Goal: Information Seeking & Learning: Learn about a topic

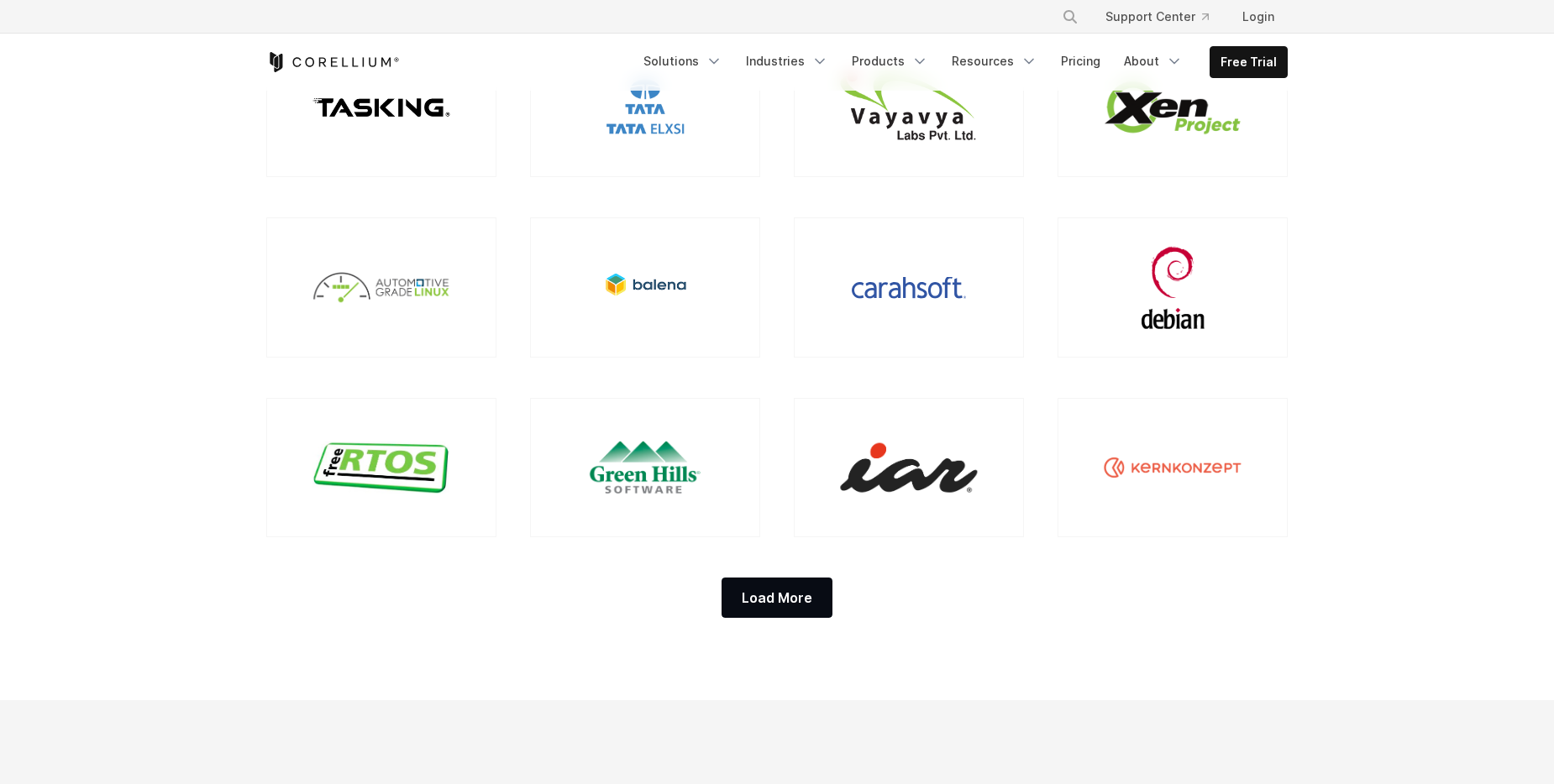
scroll to position [1427, 0]
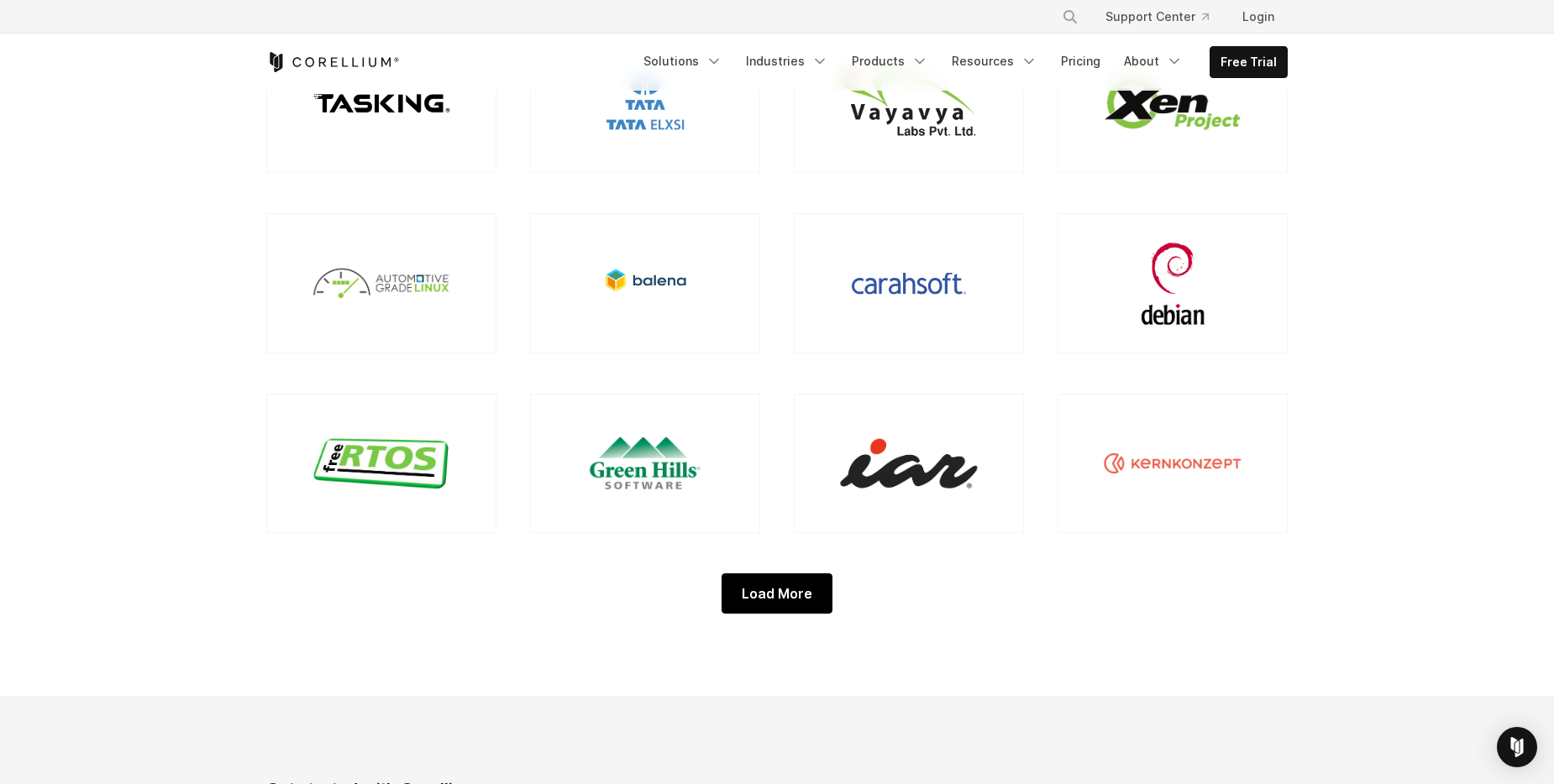
click at [789, 601] on div "Load More" at bounding box center [777, 593] width 111 height 40
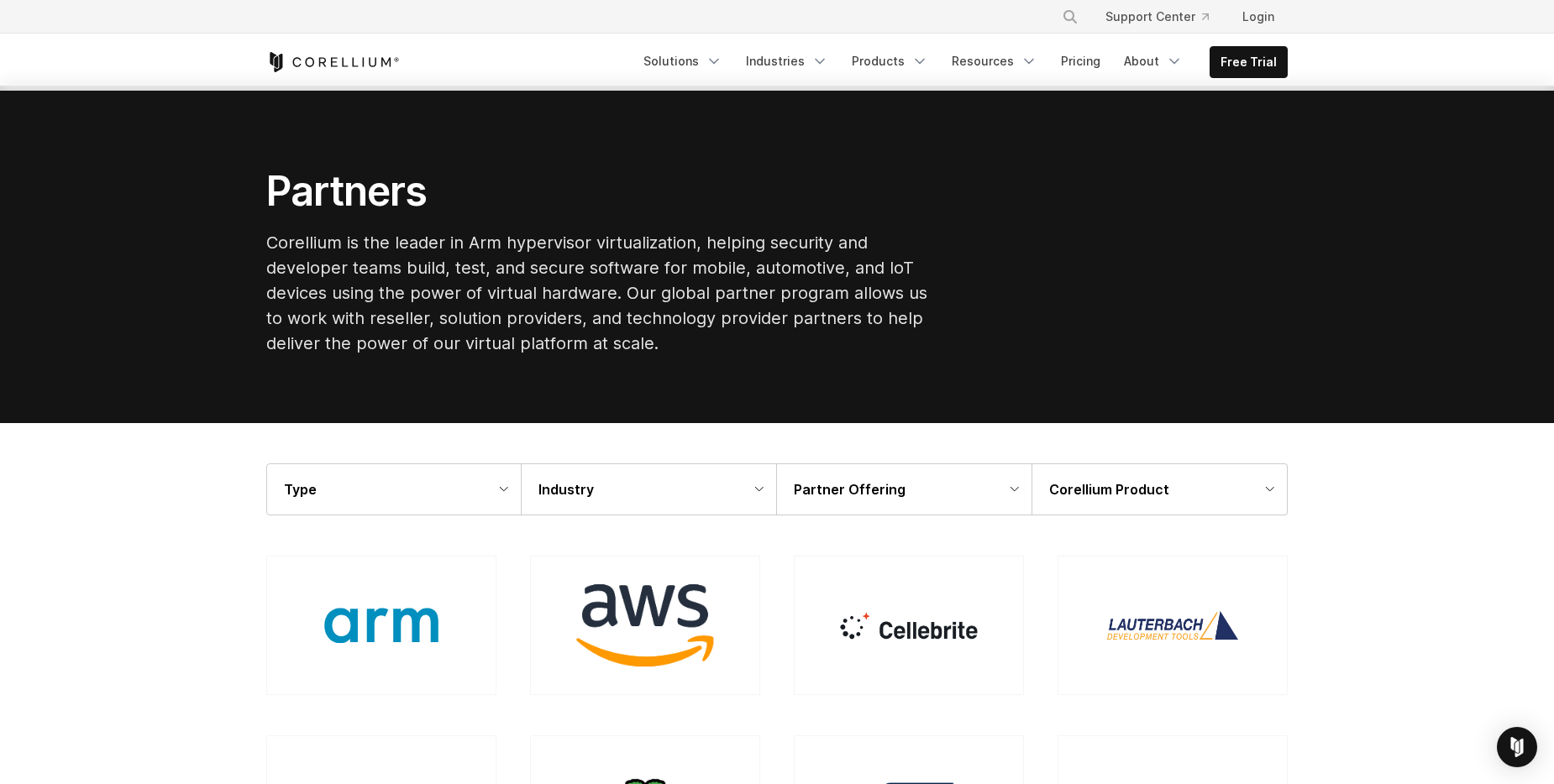
scroll to position [0, 0]
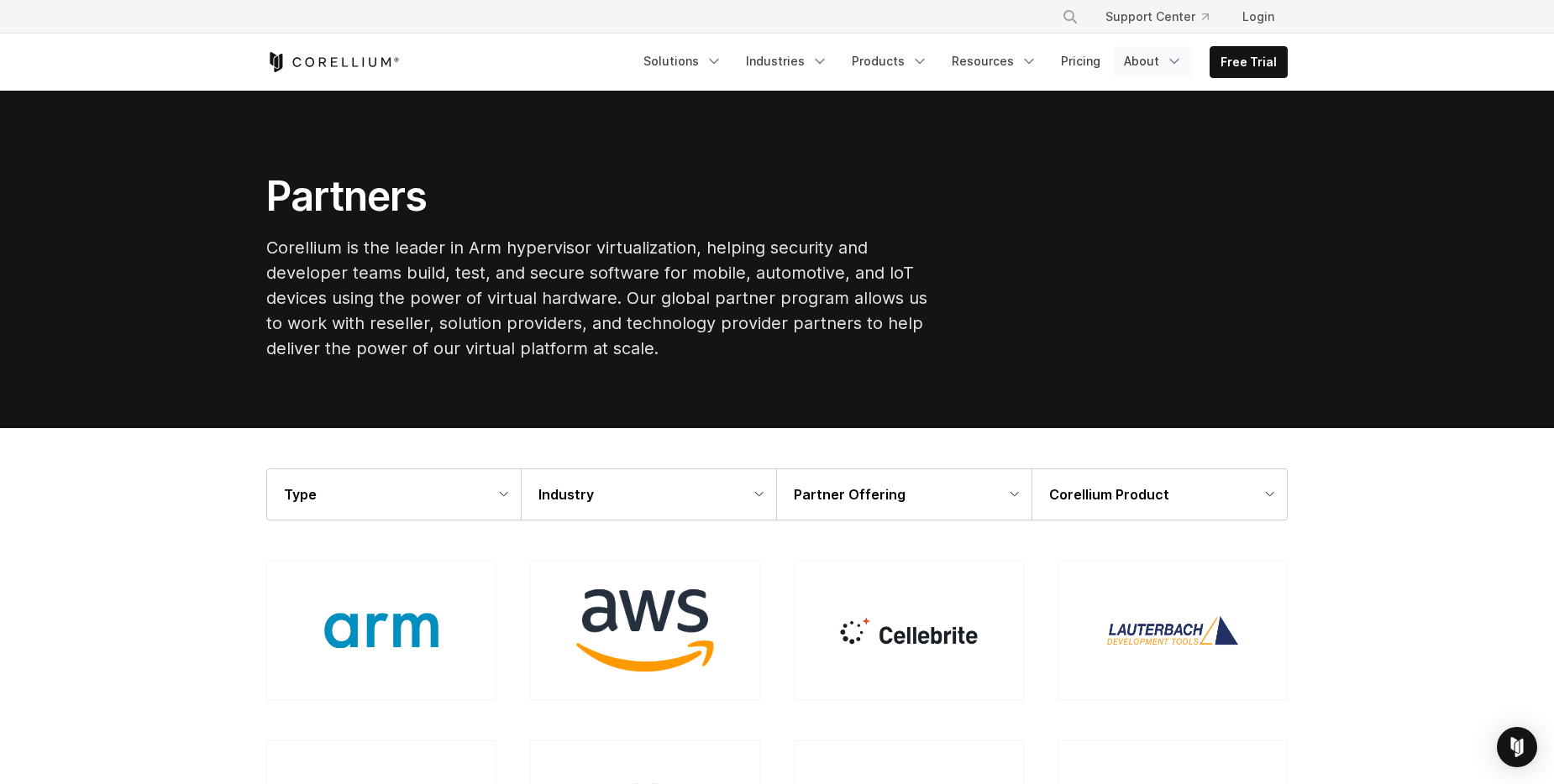
click at [1160, 62] on link "About" at bounding box center [1153, 61] width 79 height 31
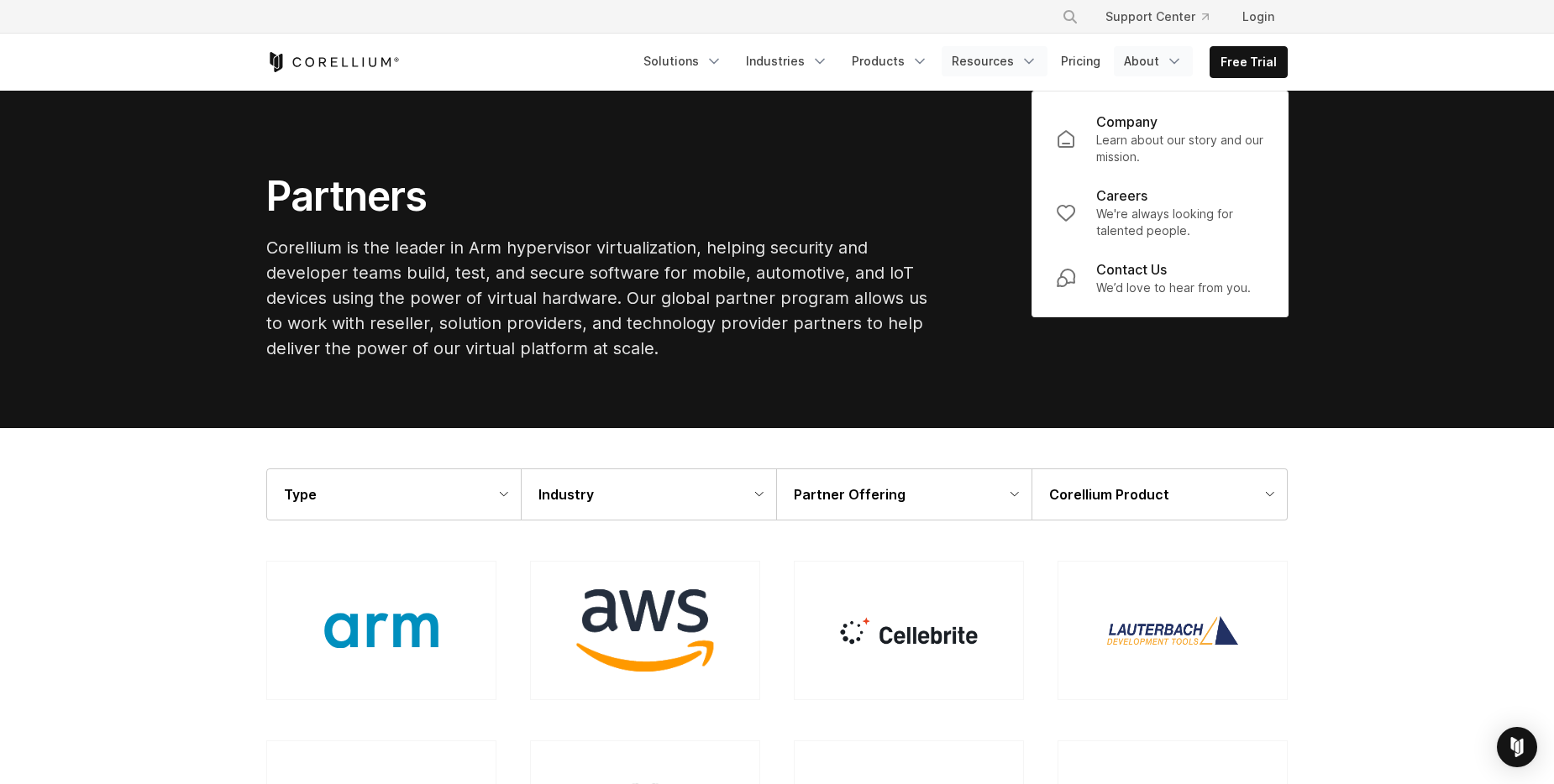
click at [998, 63] on link "Resources" at bounding box center [994, 61] width 105 height 31
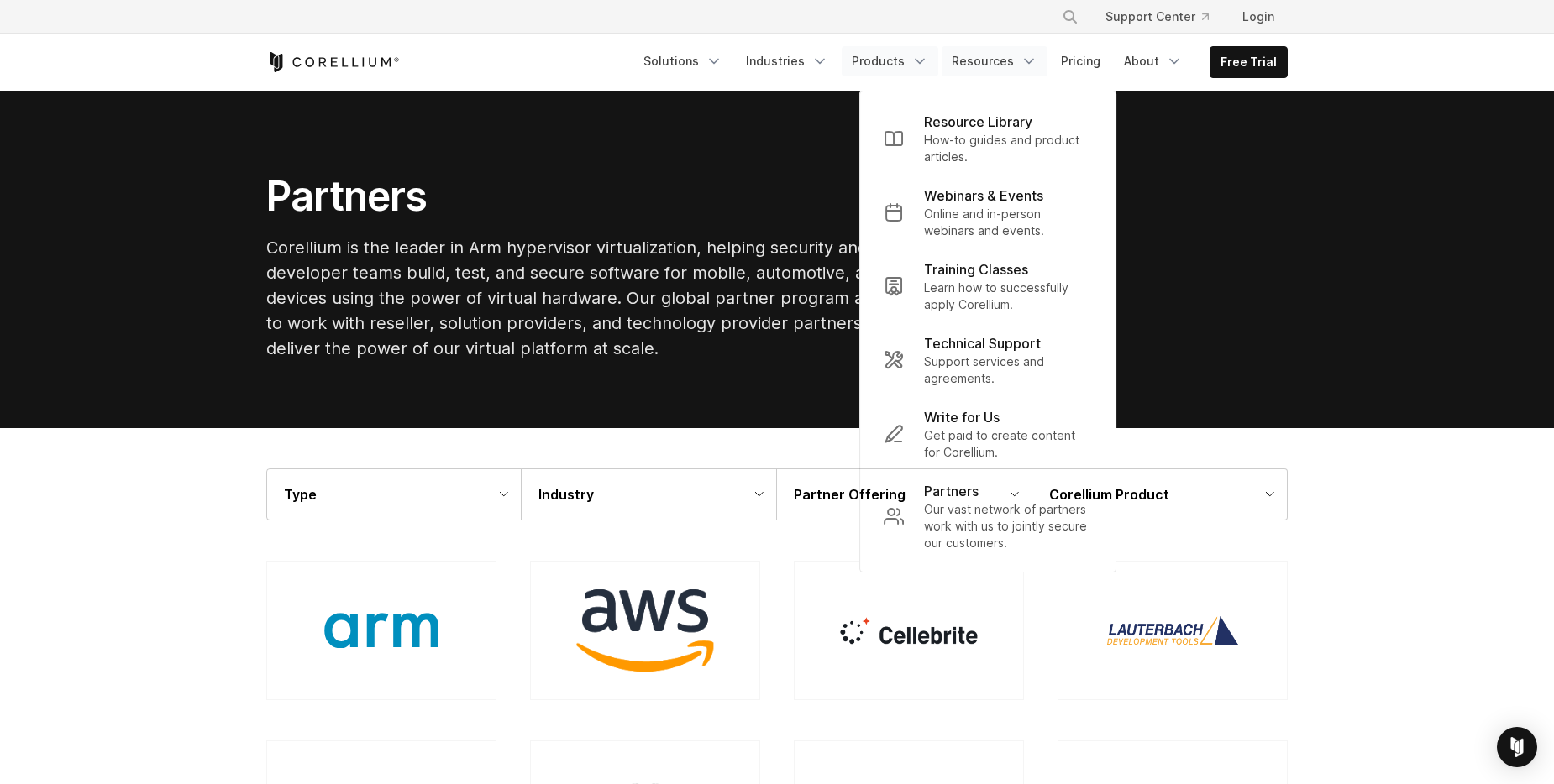
click at [925, 64] on icon "Navigation Menu" at bounding box center [919, 61] width 17 height 17
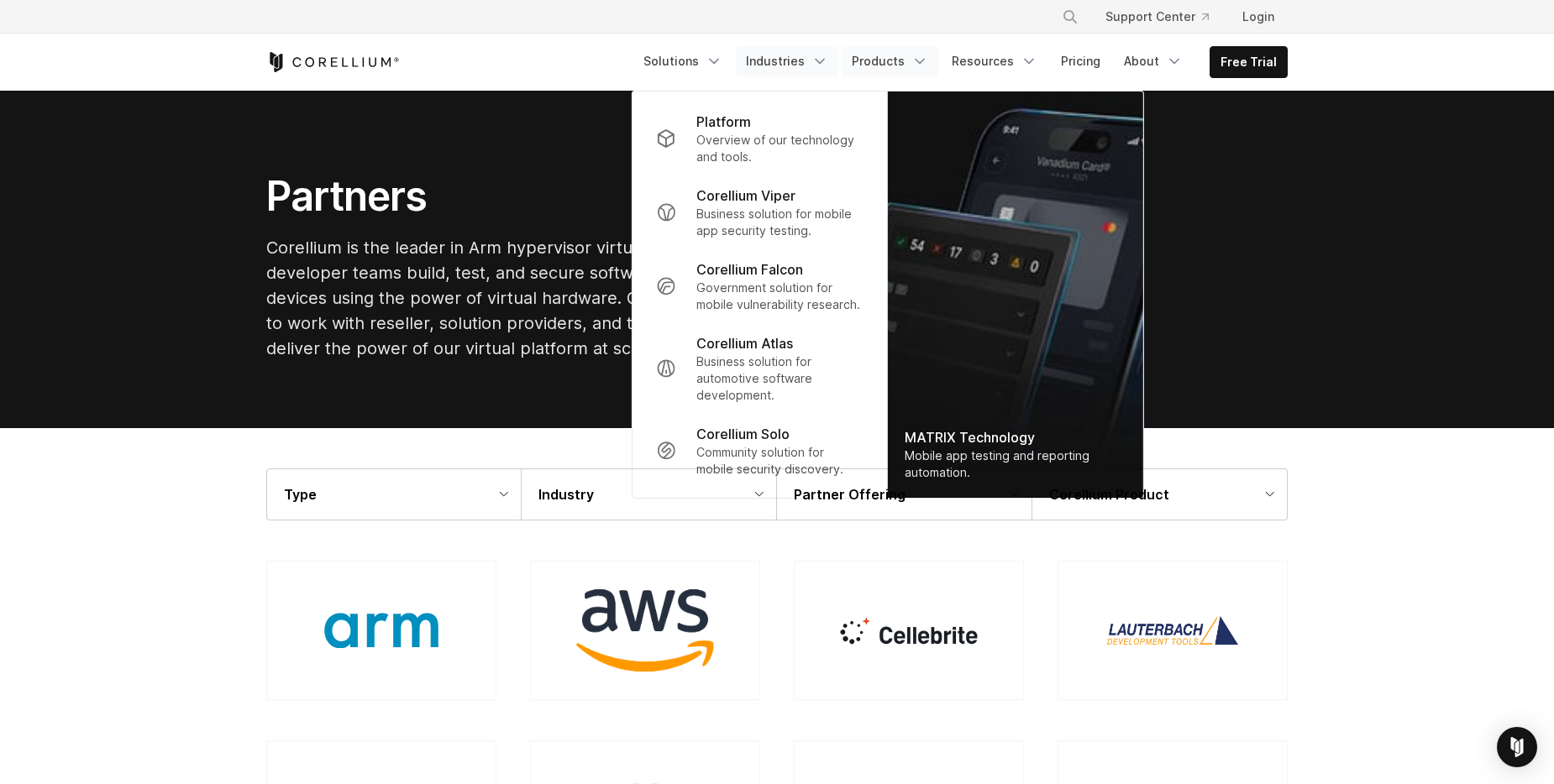
click at [815, 58] on link "Industries" at bounding box center [787, 61] width 102 height 31
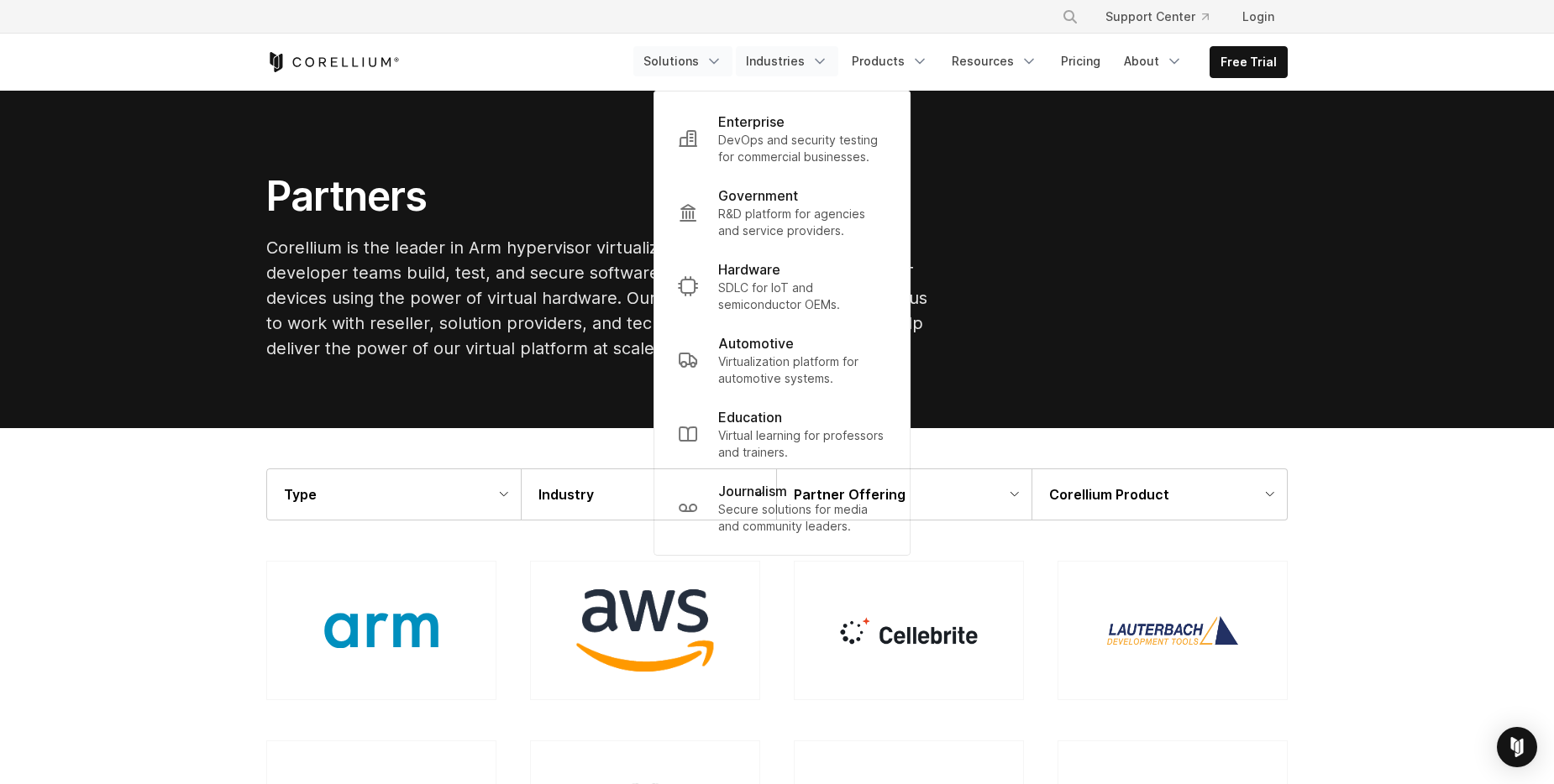
click at [722, 61] on icon "Navigation Menu" at bounding box center [713, 61] width 17 height 17
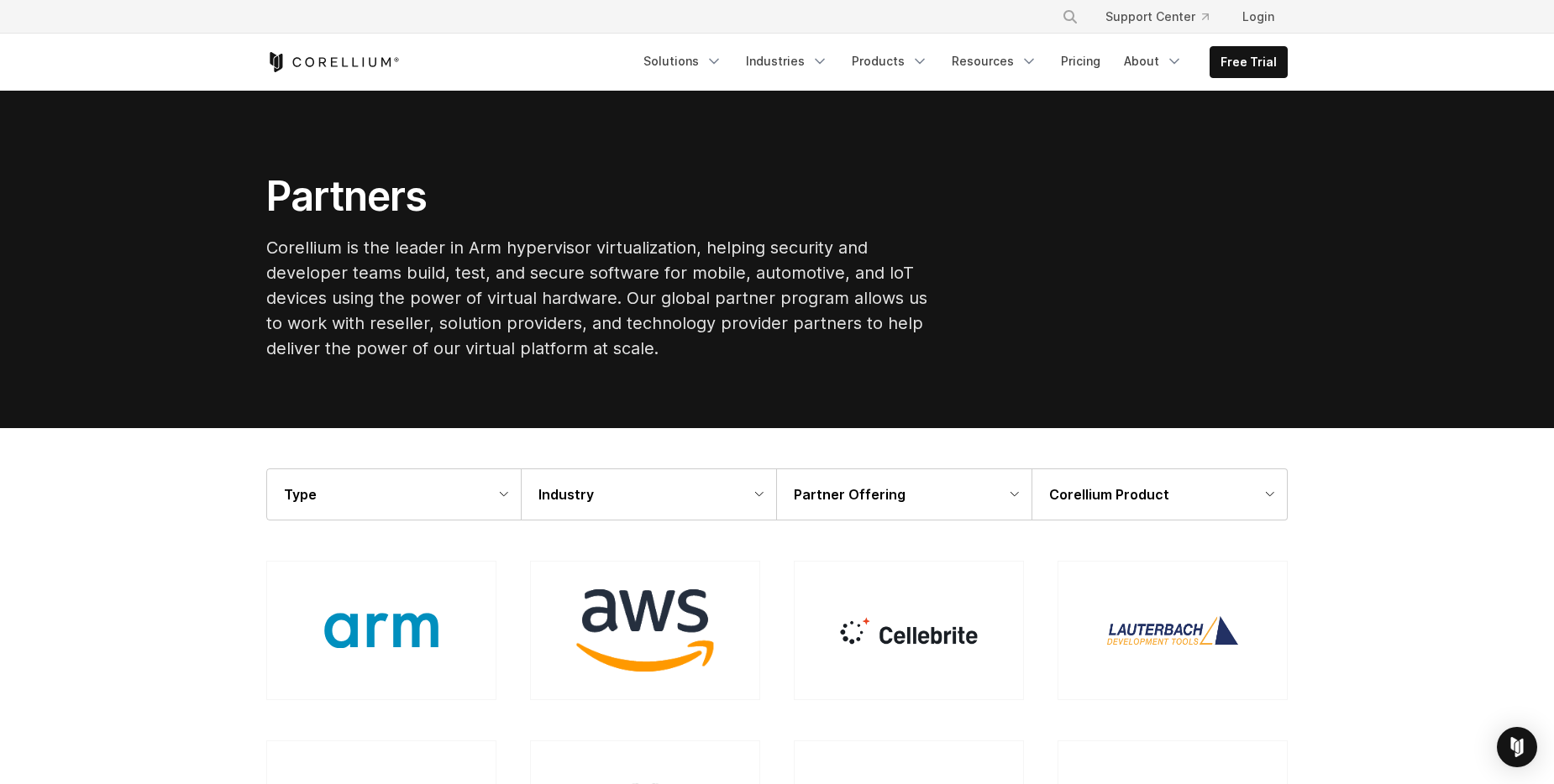
click at [767, 496] on div "Industry" at bounding box center [648, 494] width 254 height 50
click at [766, 496] on div "Industry" at bounding box center [648, 494] width 254 height 50
click at [1016, 497] on div "Partner Offering" at bounding box center [905, 494] width 254 height 50
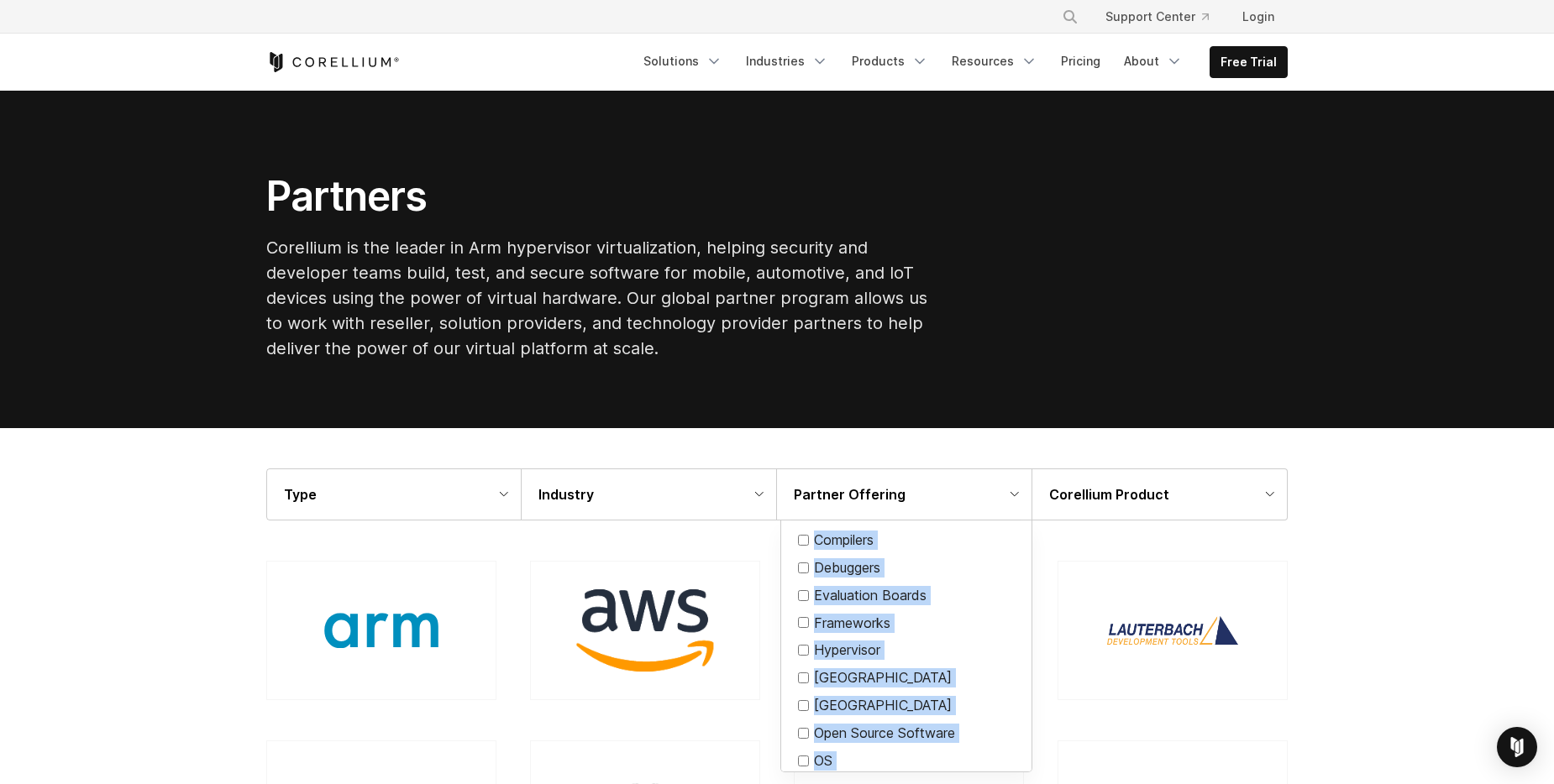
click at [1015, 497] on icon at bounding box center [1014, 495] width 9 height 6
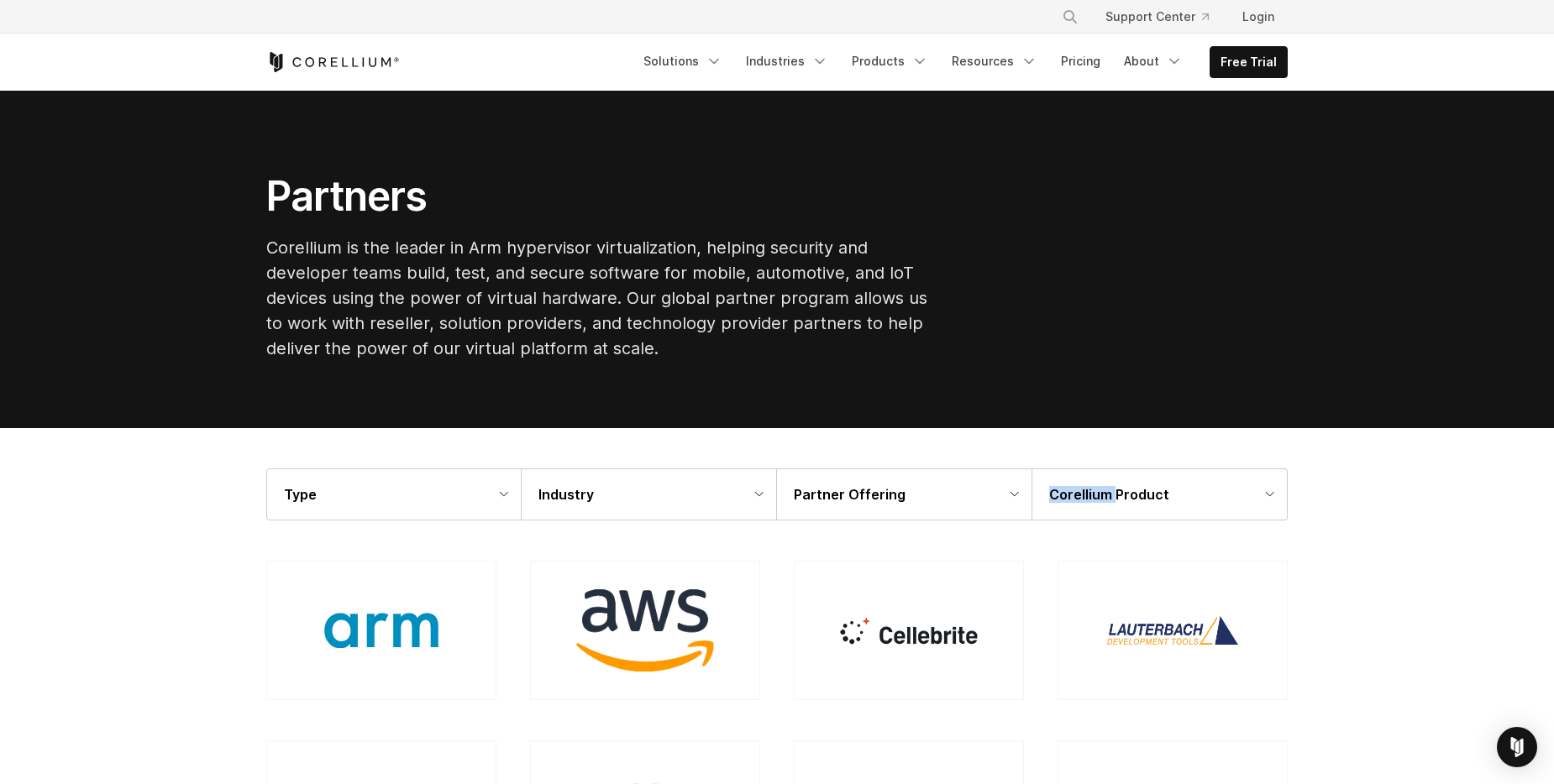
click at [1015, 497] on icon at bounding box center [1014, 495] width 9 height 6
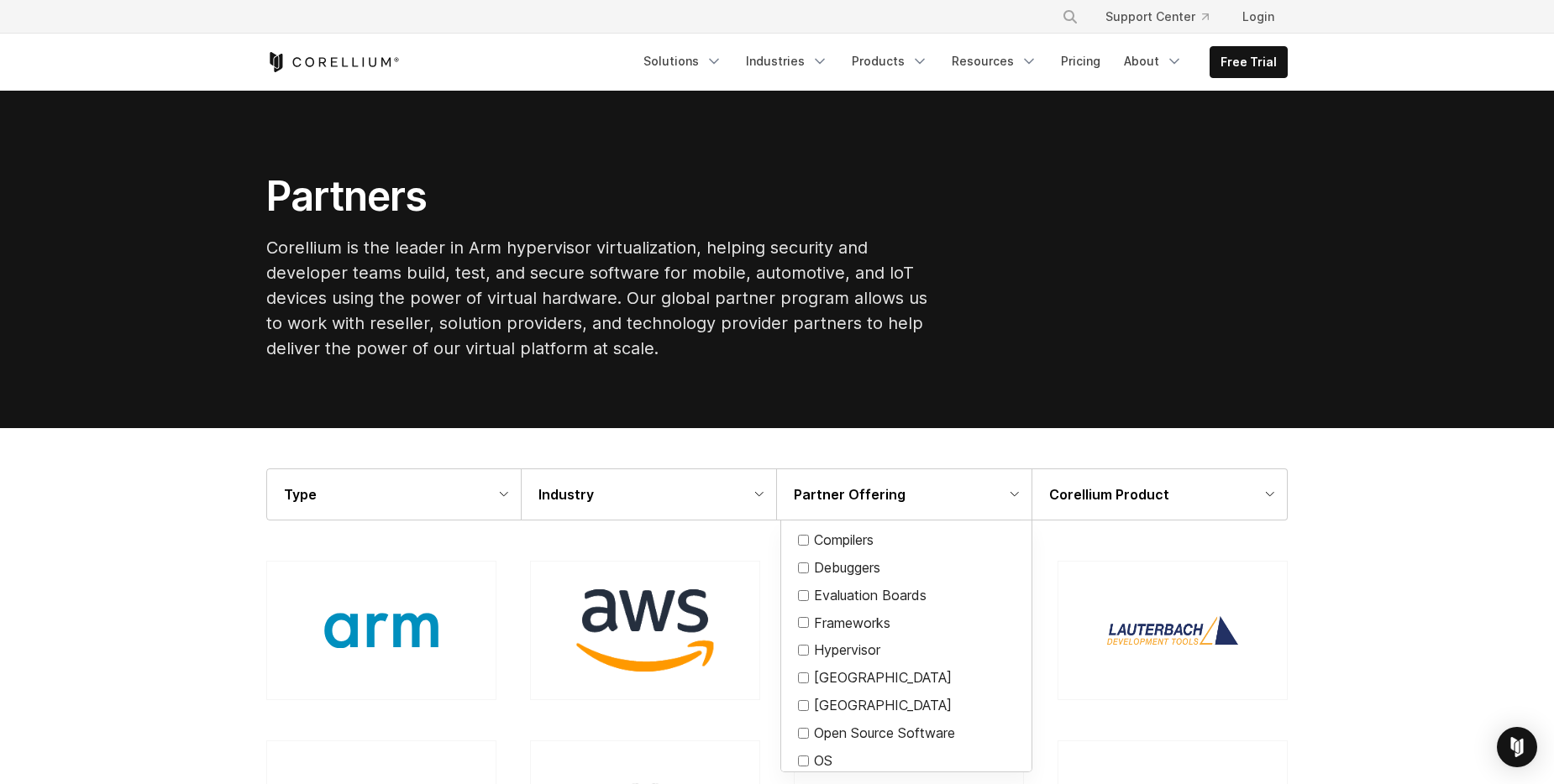
click at [977, 451] on div at bounding box center [777, 392] width 1554 height 784
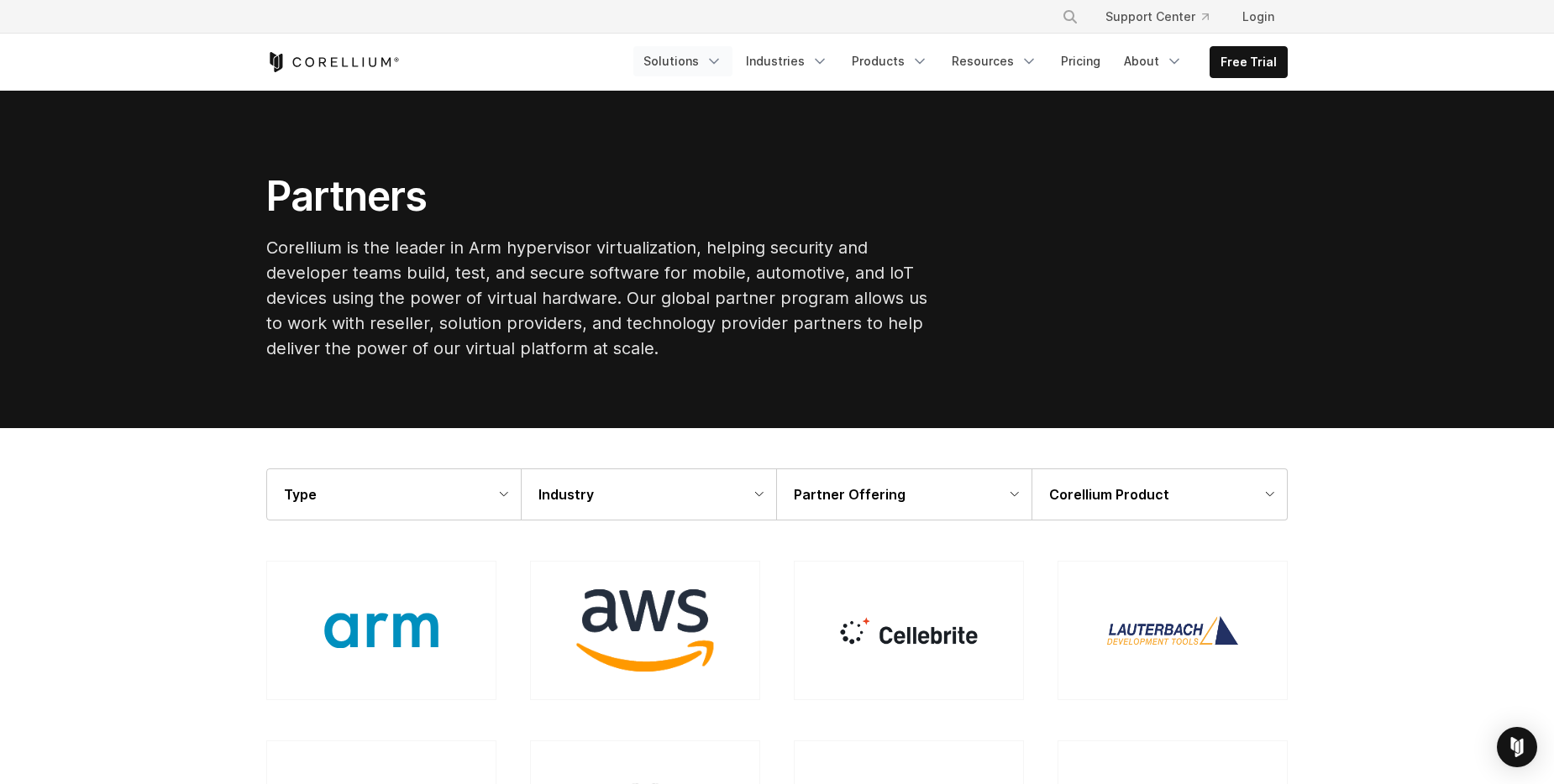
click at [718, 60] on polyline "Navigation Menu" at bounding box center [713, 62] width 9 height 4
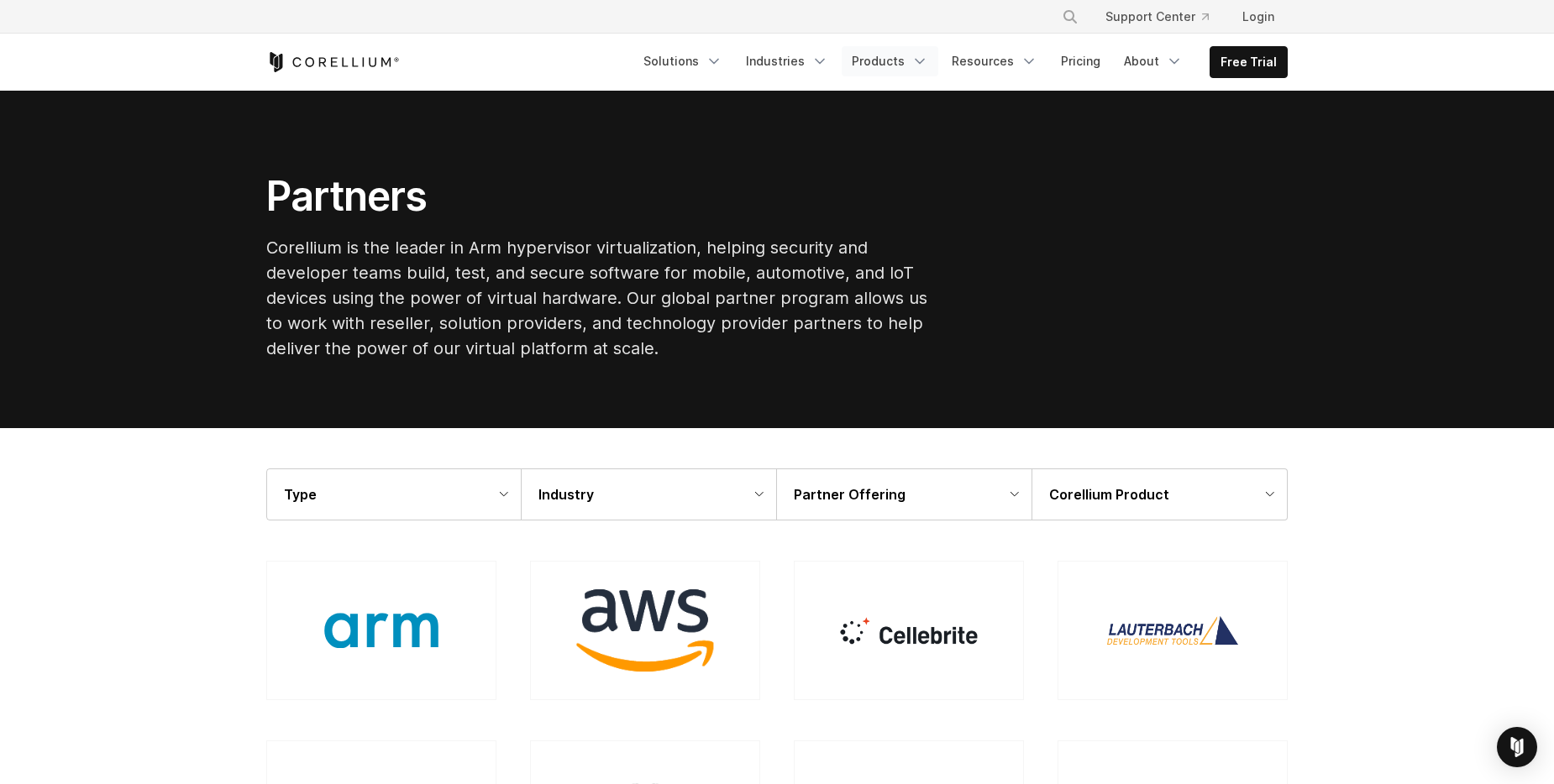
click at [918, 62] on link "Products" at bounding box center [890, 61] width 97 height 31
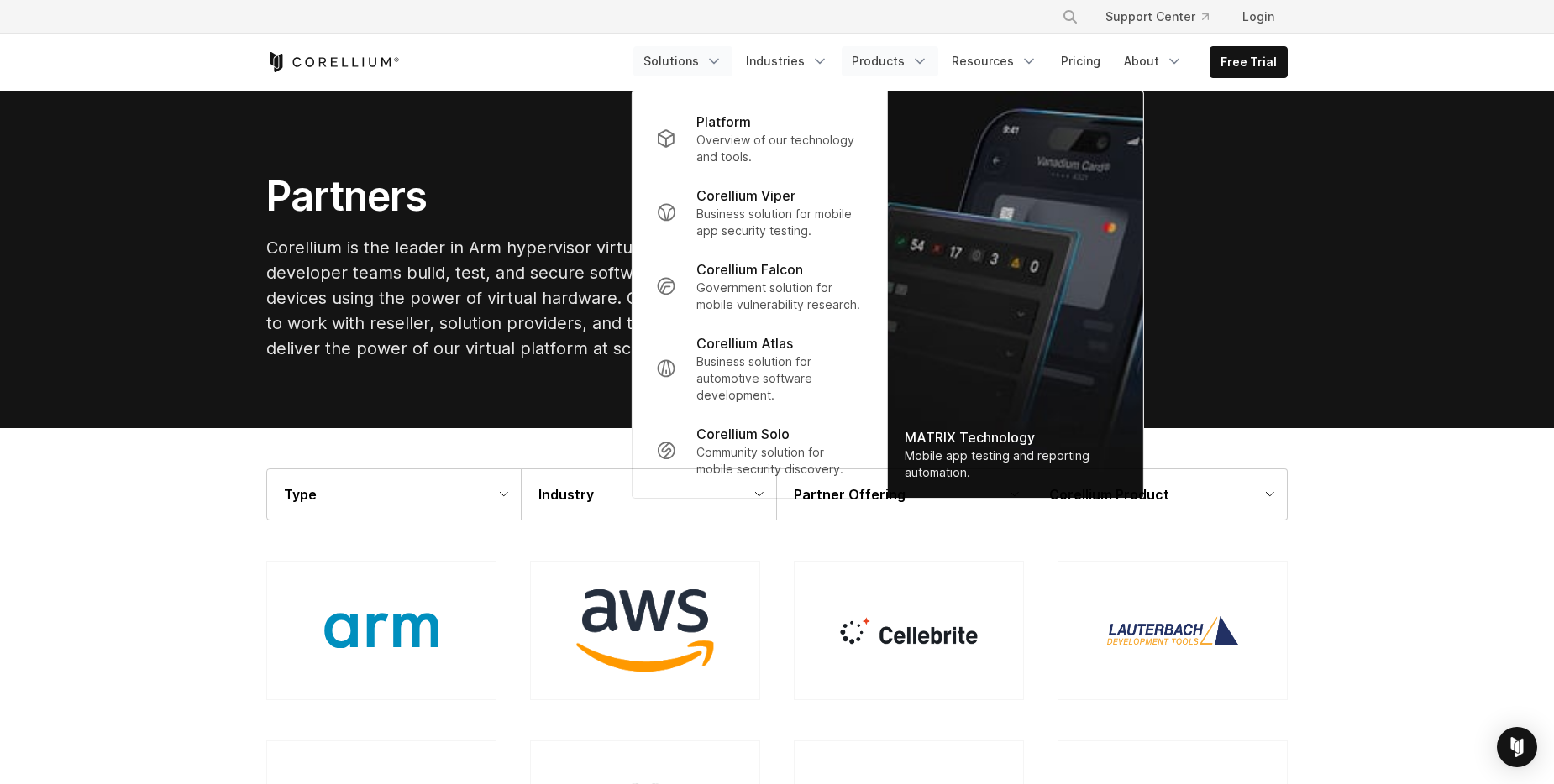
click at [722, 62] on icon "Navigation Menu" at bounding box center [713, 61] width 17 height 17
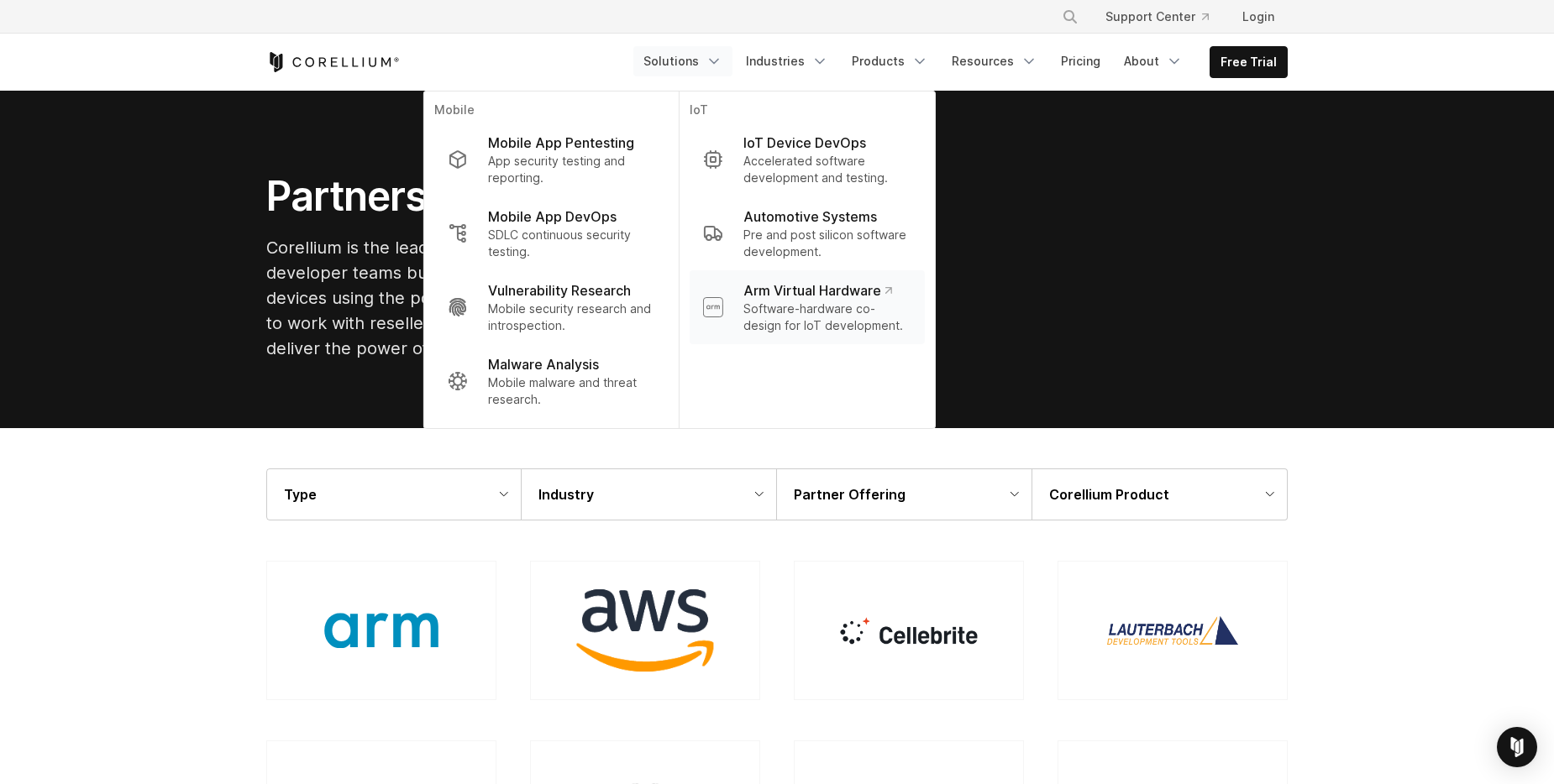
click at [813, 311] on p "Software-hardware co-design for IoT development." at bounding box center [827, 317] width 168 height 33
